Goal: Transaction & Acquisition: Download file/media

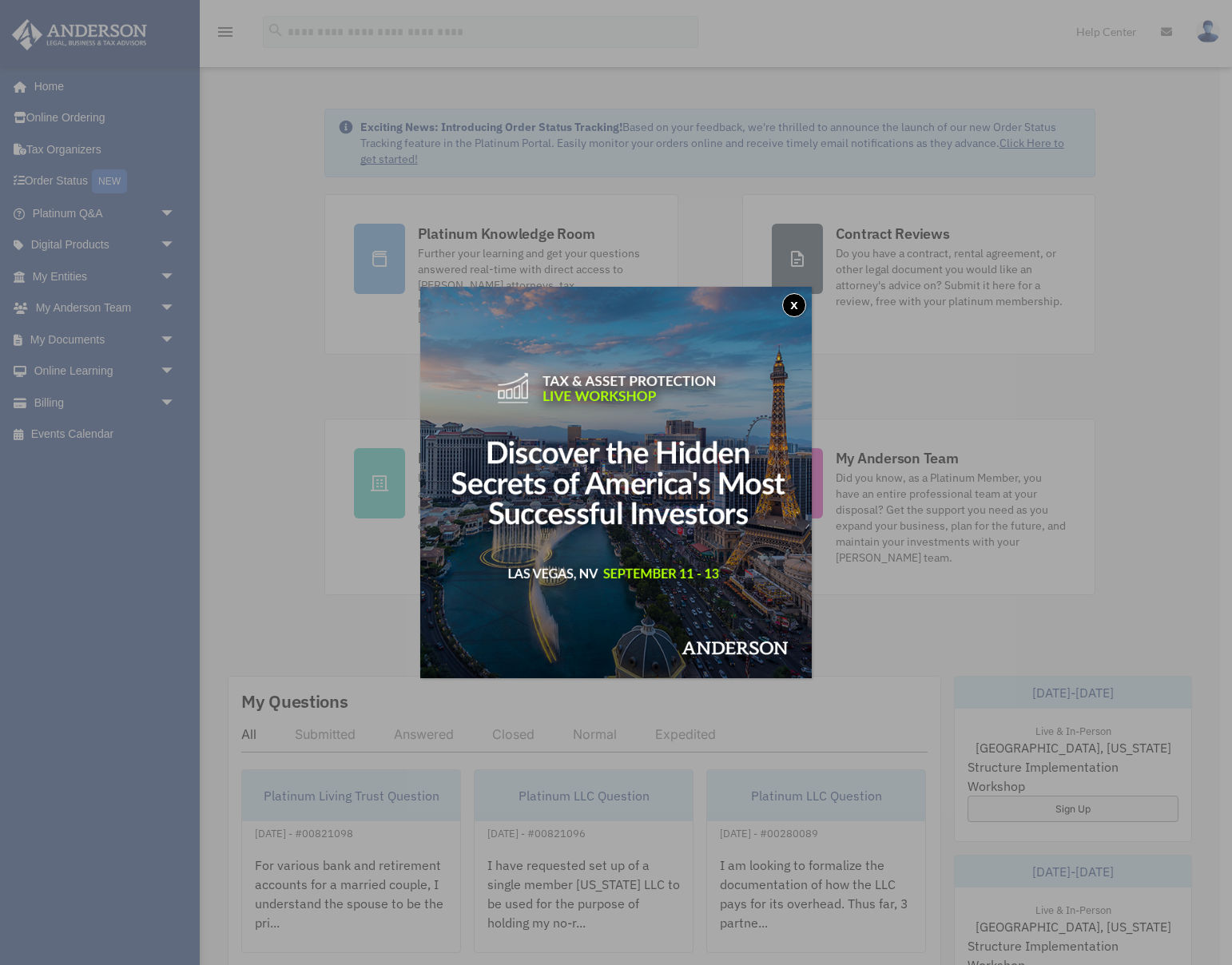
click at [797, 303] on button "x" at bounding box center [794, 305] width 24 height 24
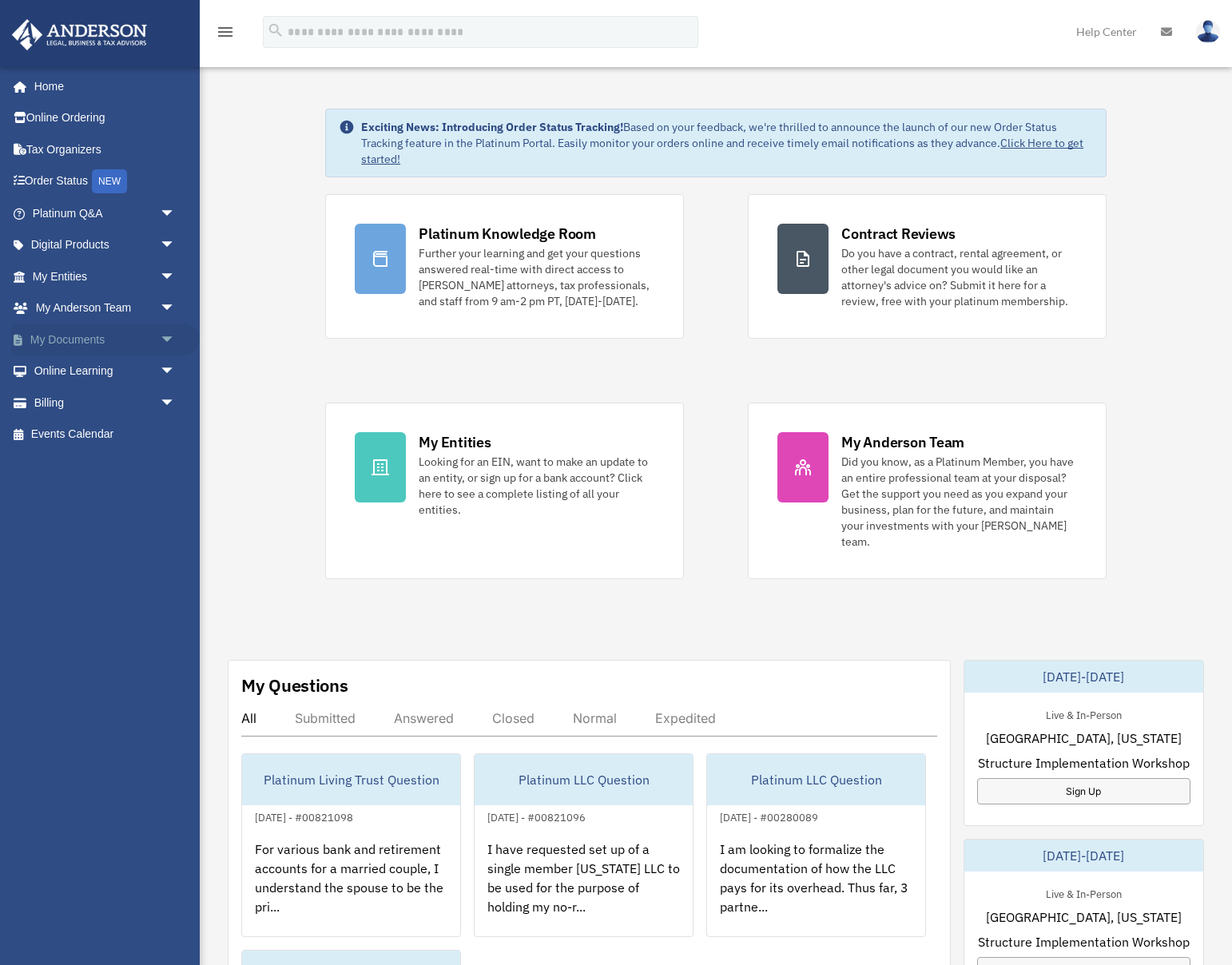
click at [164, 337] on span "arrow_drop_down" at bounding box center [175, 340] width 32 height 33
click at [72, 373] on link "Box" at bounding box center [111, 372] width 177 height 32
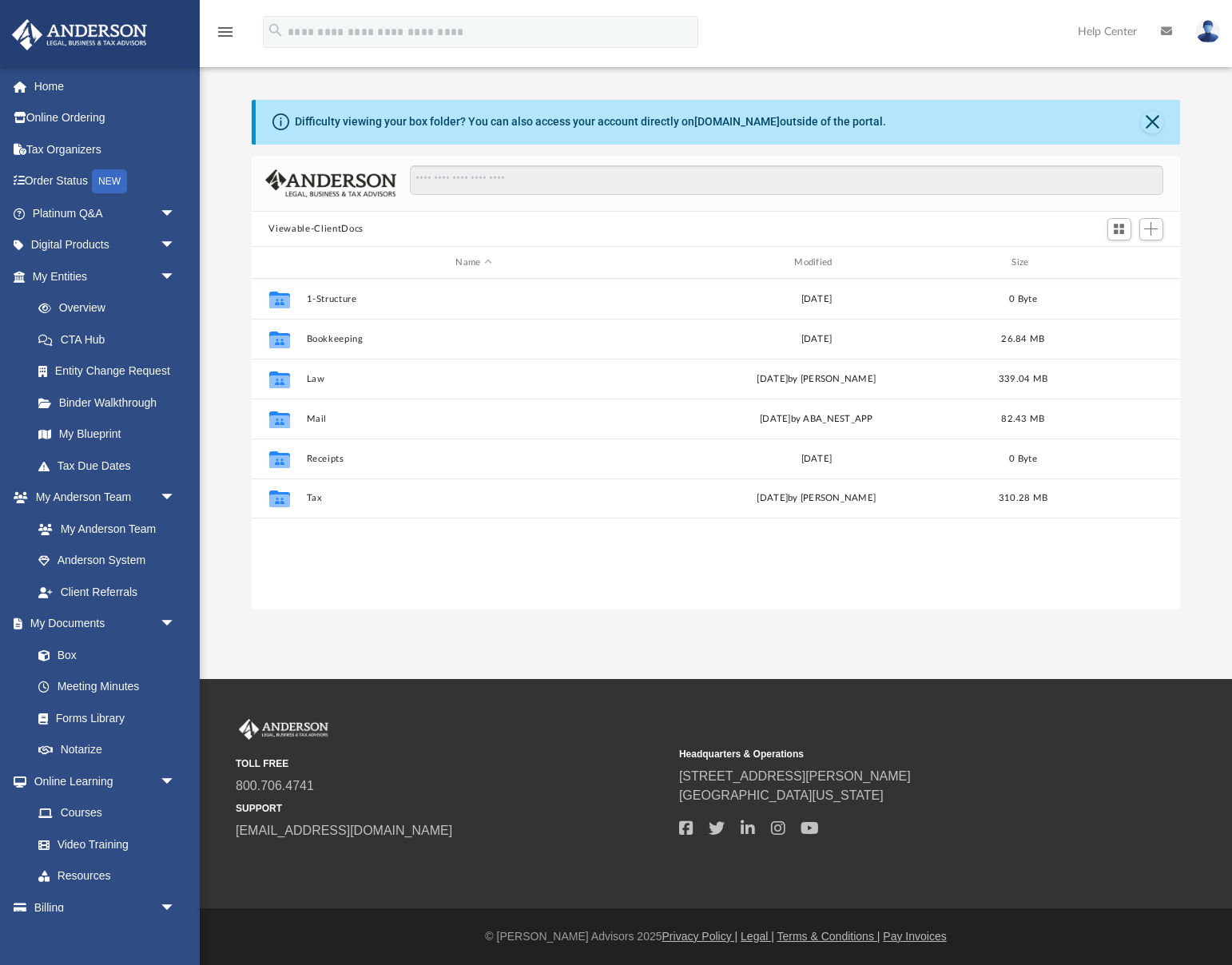
scroll to position [363, 928]
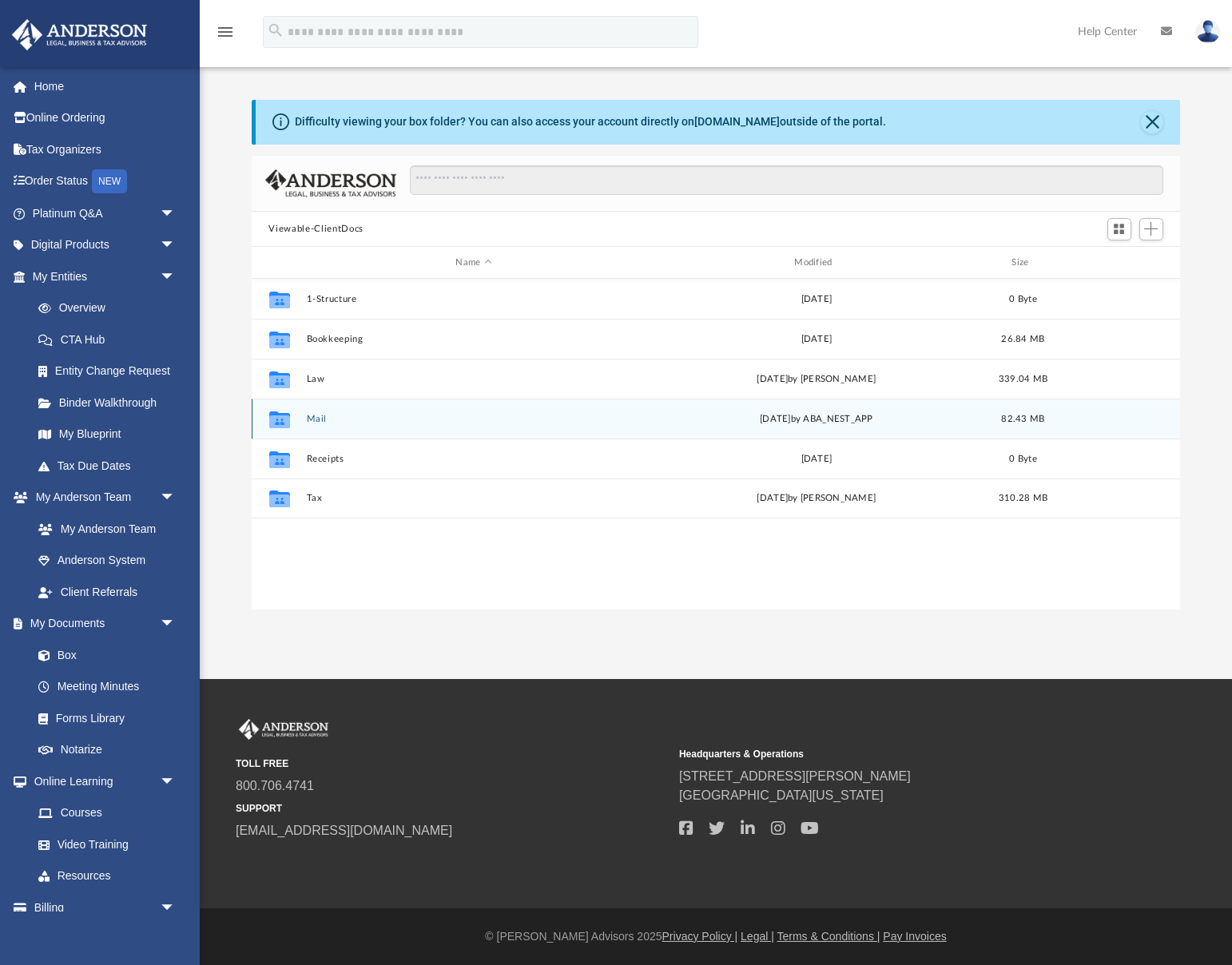
click at [312, 417] on button "Mail" at bounding box center [474, 419] width 336 height 10
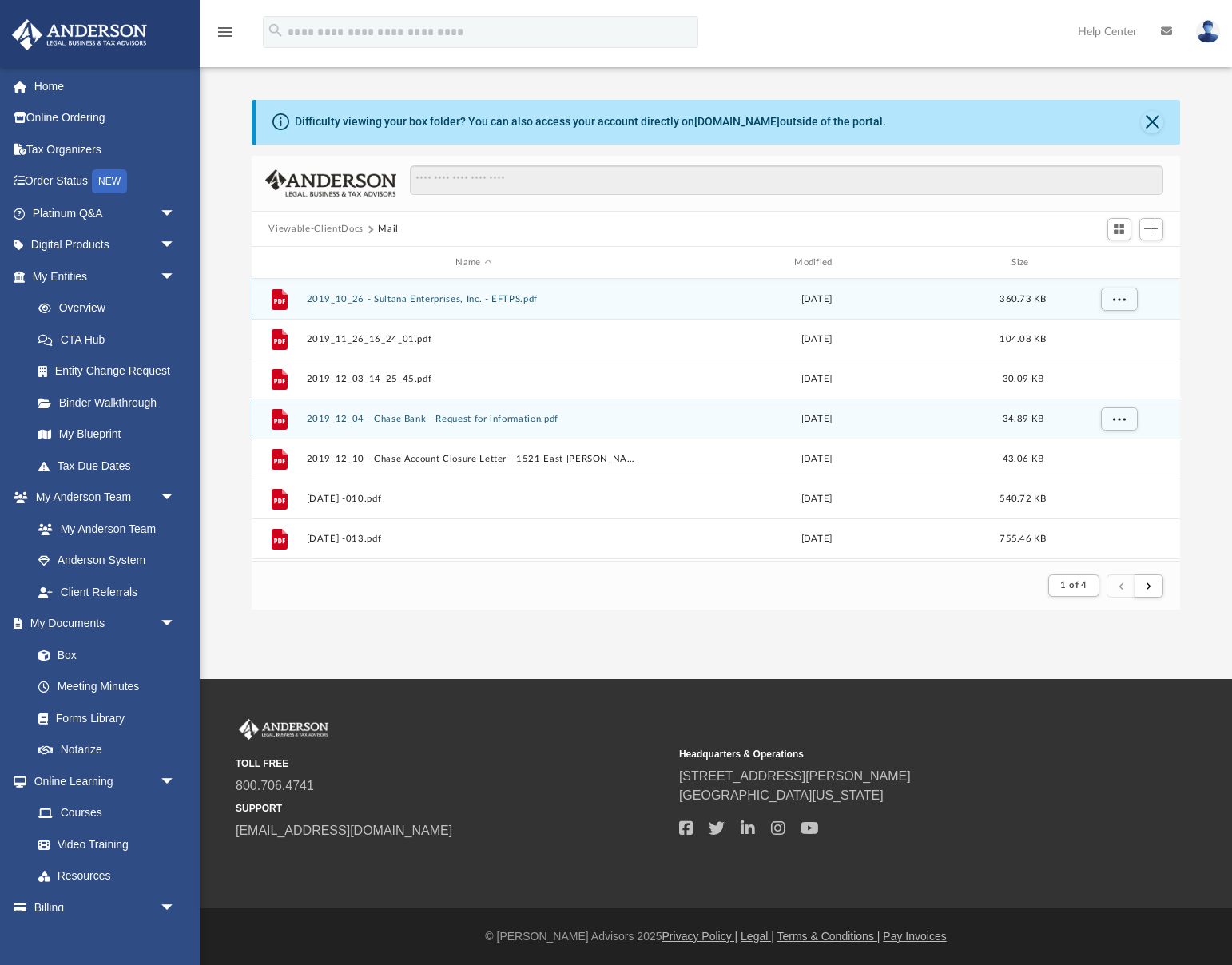
scroll to position [1, 1]
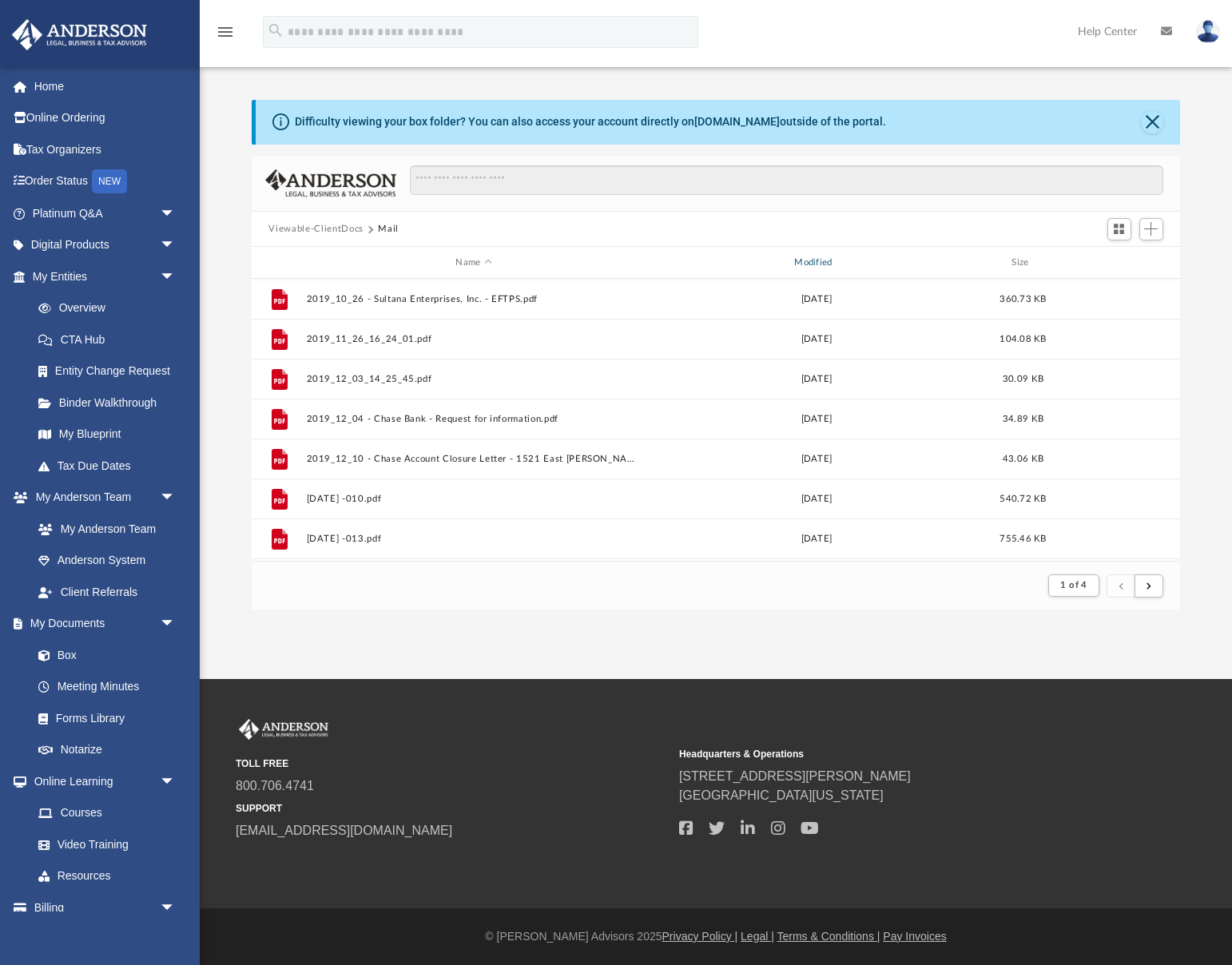
click at [828, 260] on div "Modified" at bounding box center [815, 262] width 336 height 14
click at [838, 260] on div "Modified" at bounding box center [815, 262] width 336 height 14
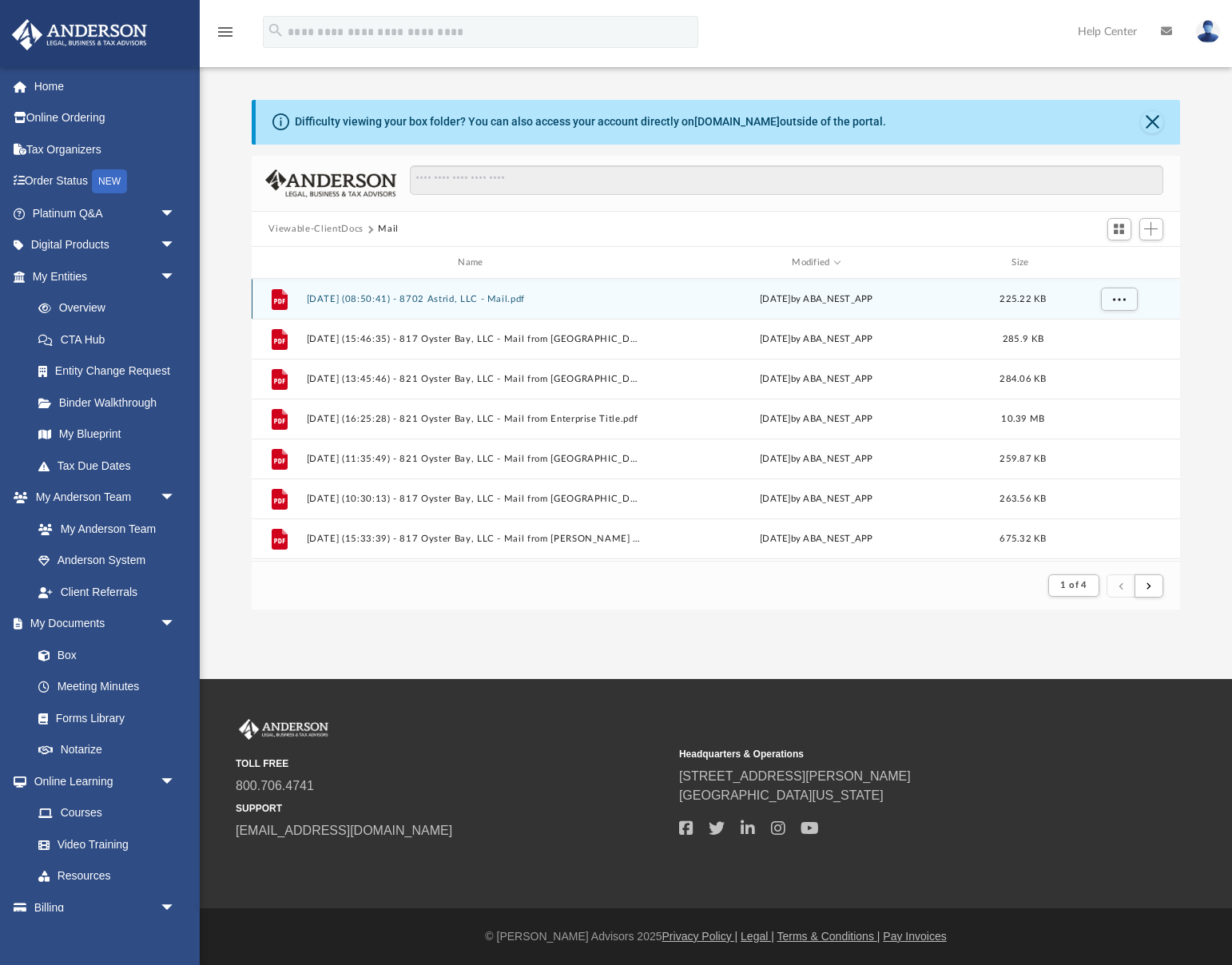
click at [376, 299] on button "[DATE] (08:50:41) - 8702 Astrid, LLC - Mail.pdf" at bounding box center [474, 299] width 336 height 10
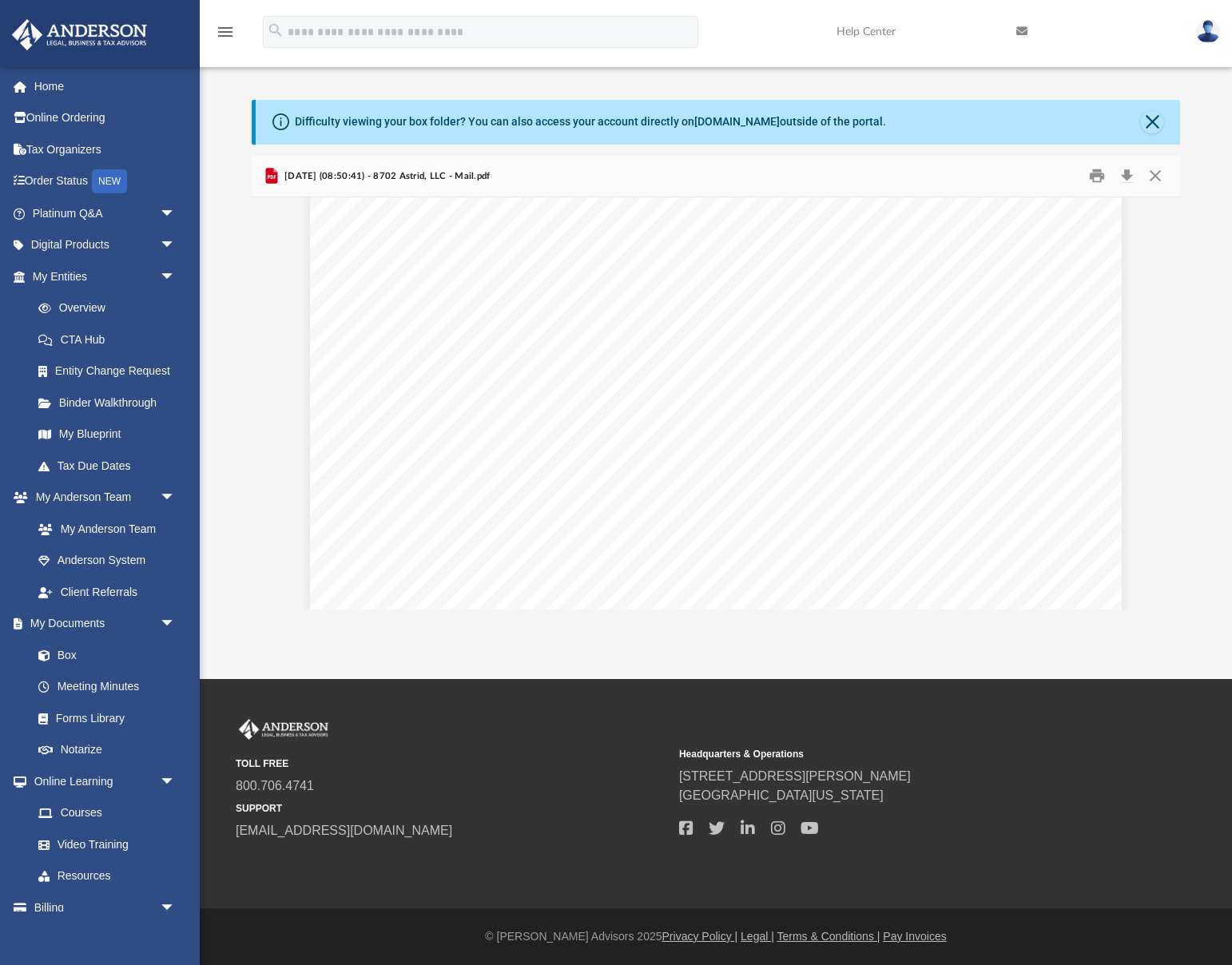
scroll to position [0, 0]
click at [1126, 176] on button "Download" at bounding box center [1127, 176] width 29 height 24
